Goal: Find specific page/section: Find specific page/section

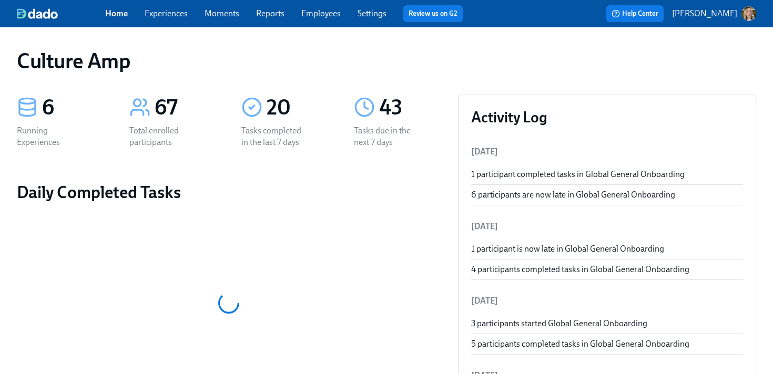
click at [174, 14] on link "Experiences" at bounding box center [166, 13] width 43 height 10
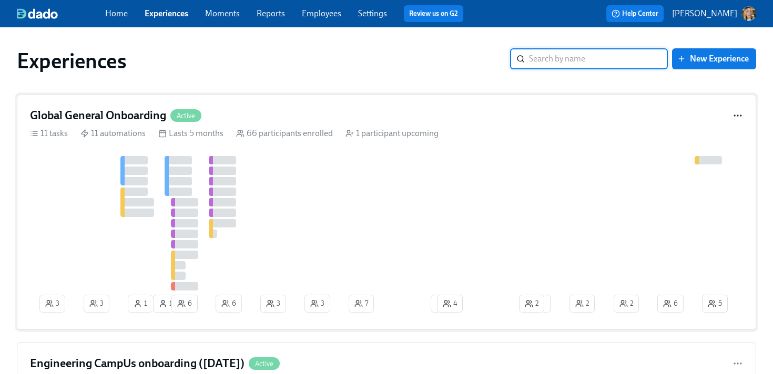
click at [732, 118] on icon "button" at bounding box center [737, 115] width 11 height 11
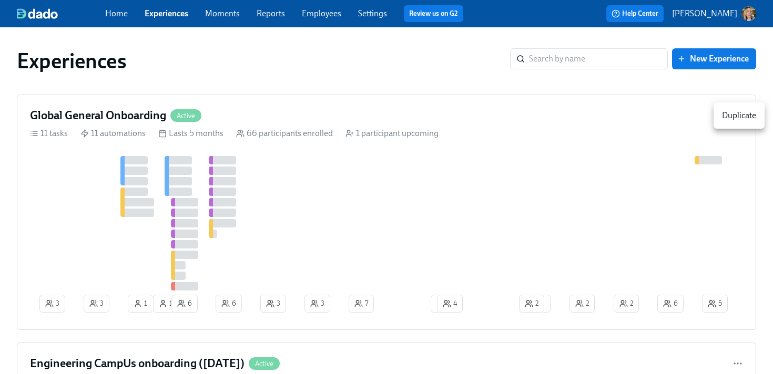
click at [592, 318] on div at bounding box center [386, 187] width 773 height 374
click at [548, 187] on div at bounding box center [560, 223] width 1060 height 135
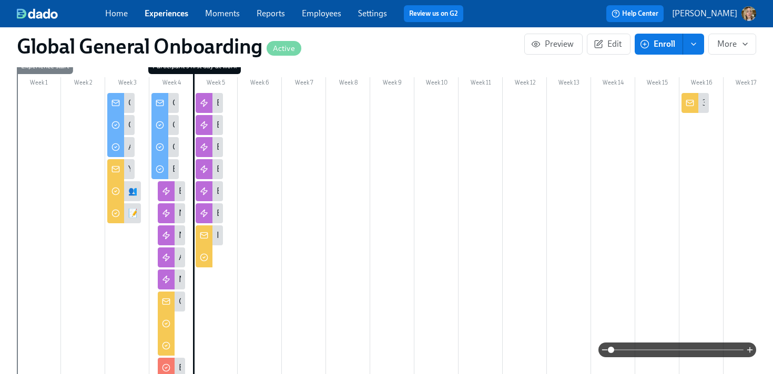
scroll to position [274, 0]
click at [704, 104] on div "3-Month Check-in Reminder" at bounding box center [752, 104] width 101 height 12
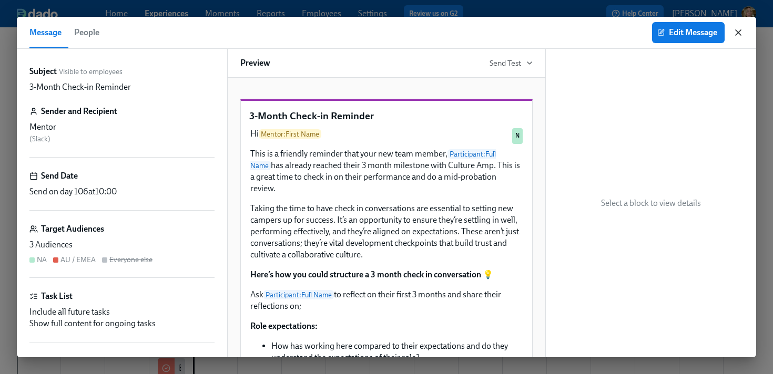
click at [741, 33] on icon "button" at bounding box center [738, 32] width 11 height 11
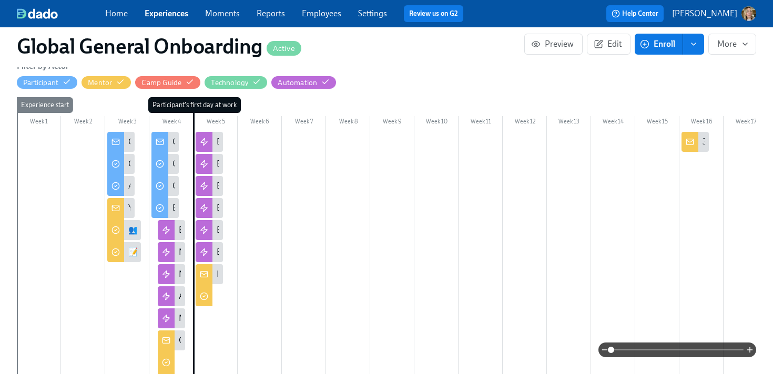
scroll to position [237, 0]
